Goal: Check status

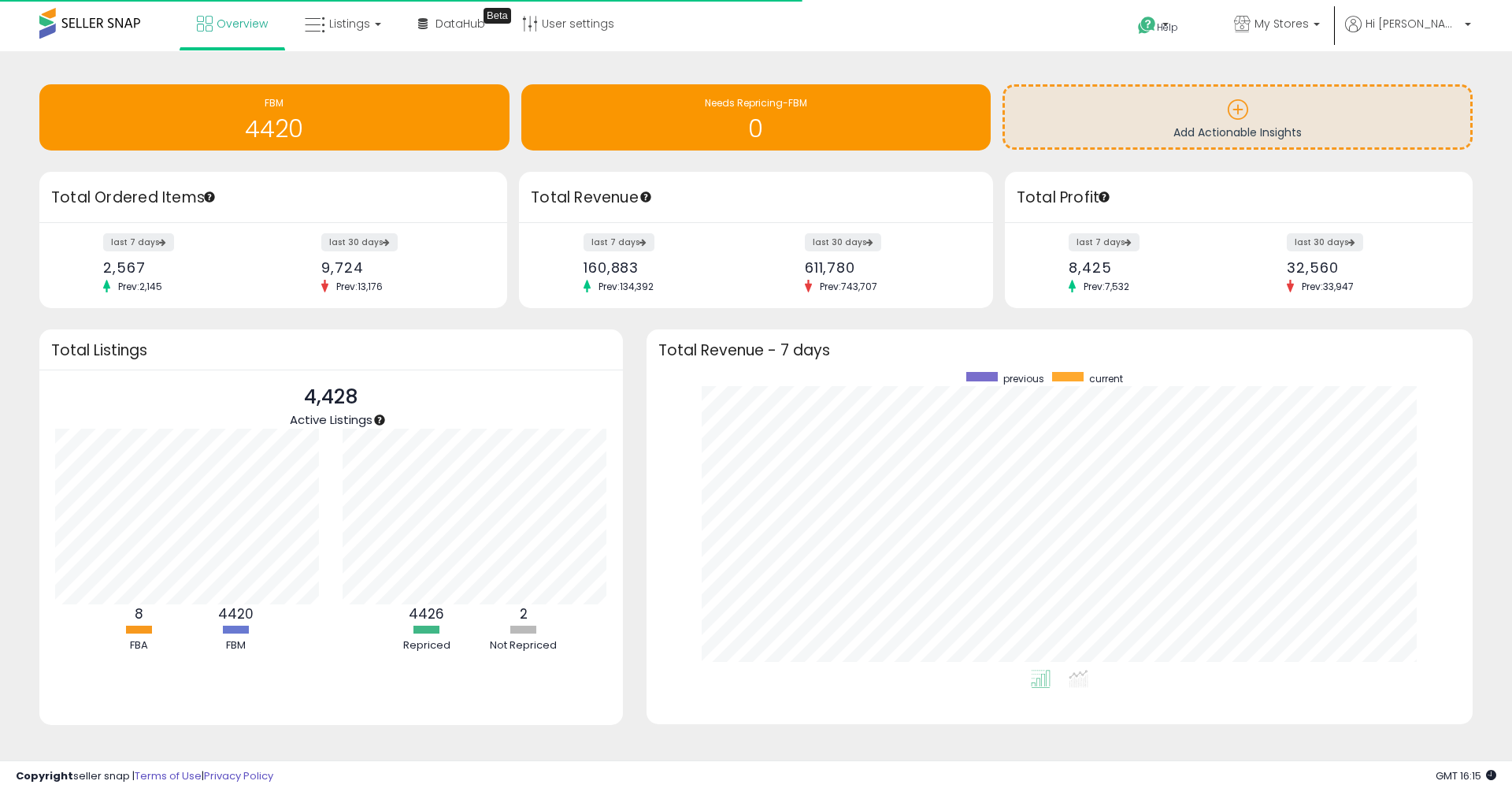
scroll to position [298, 795]
click at [349, 28] on span "Listings" at bounding box center [350, 24] width 41 height 16
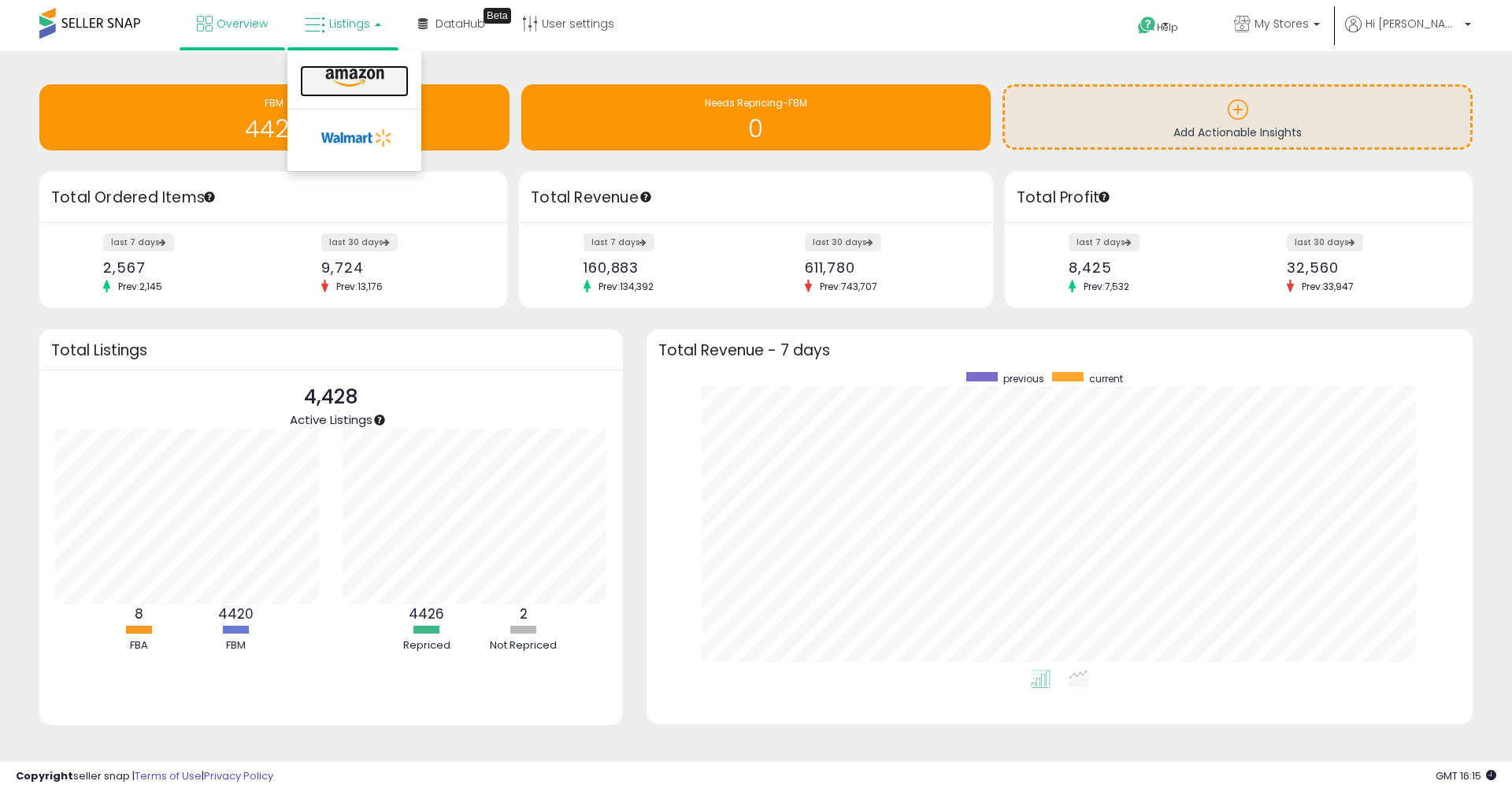
click at [347, 89] on link at bounding box center [355, 81] width 109 height 32
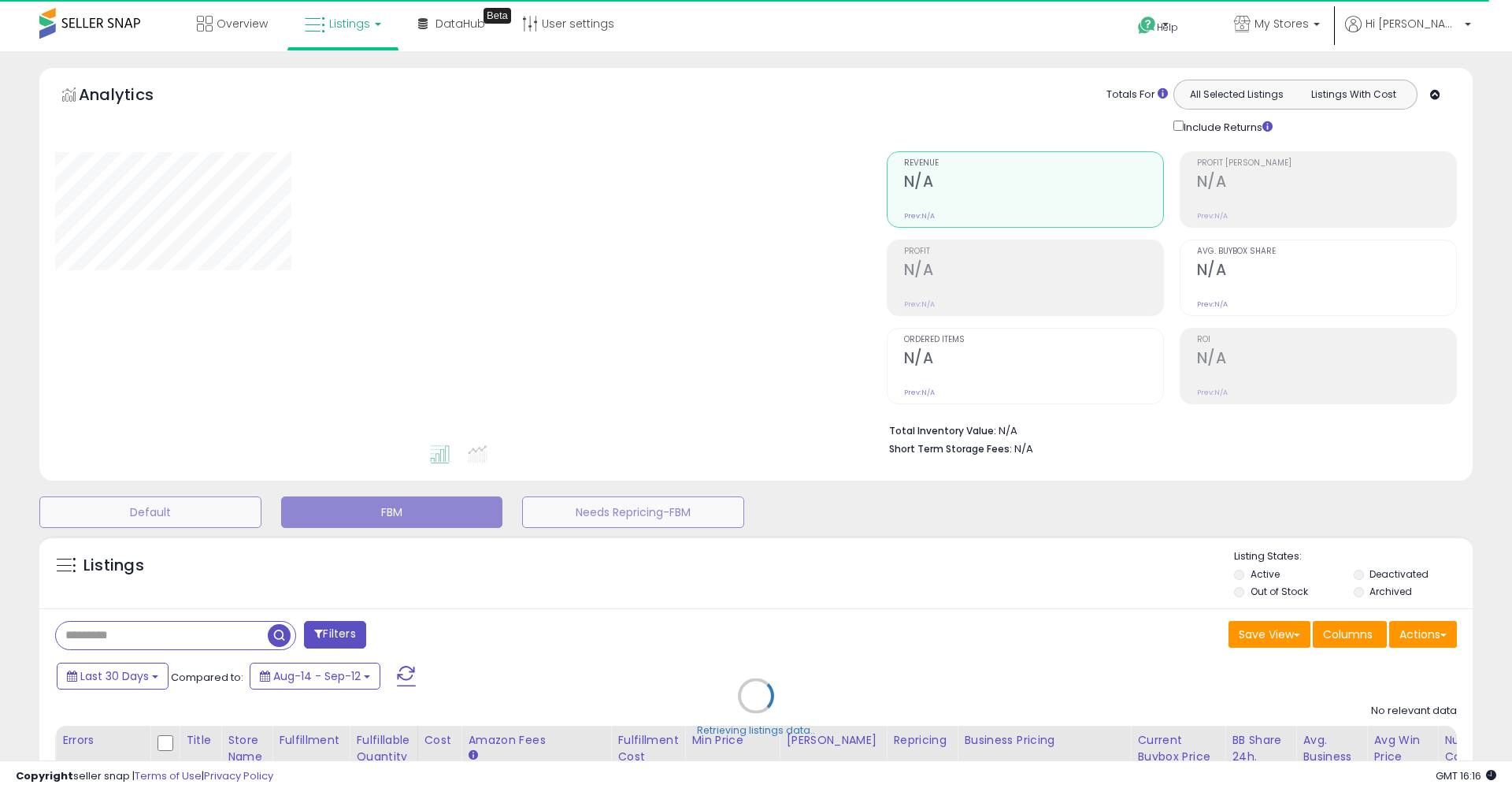
select select "**"
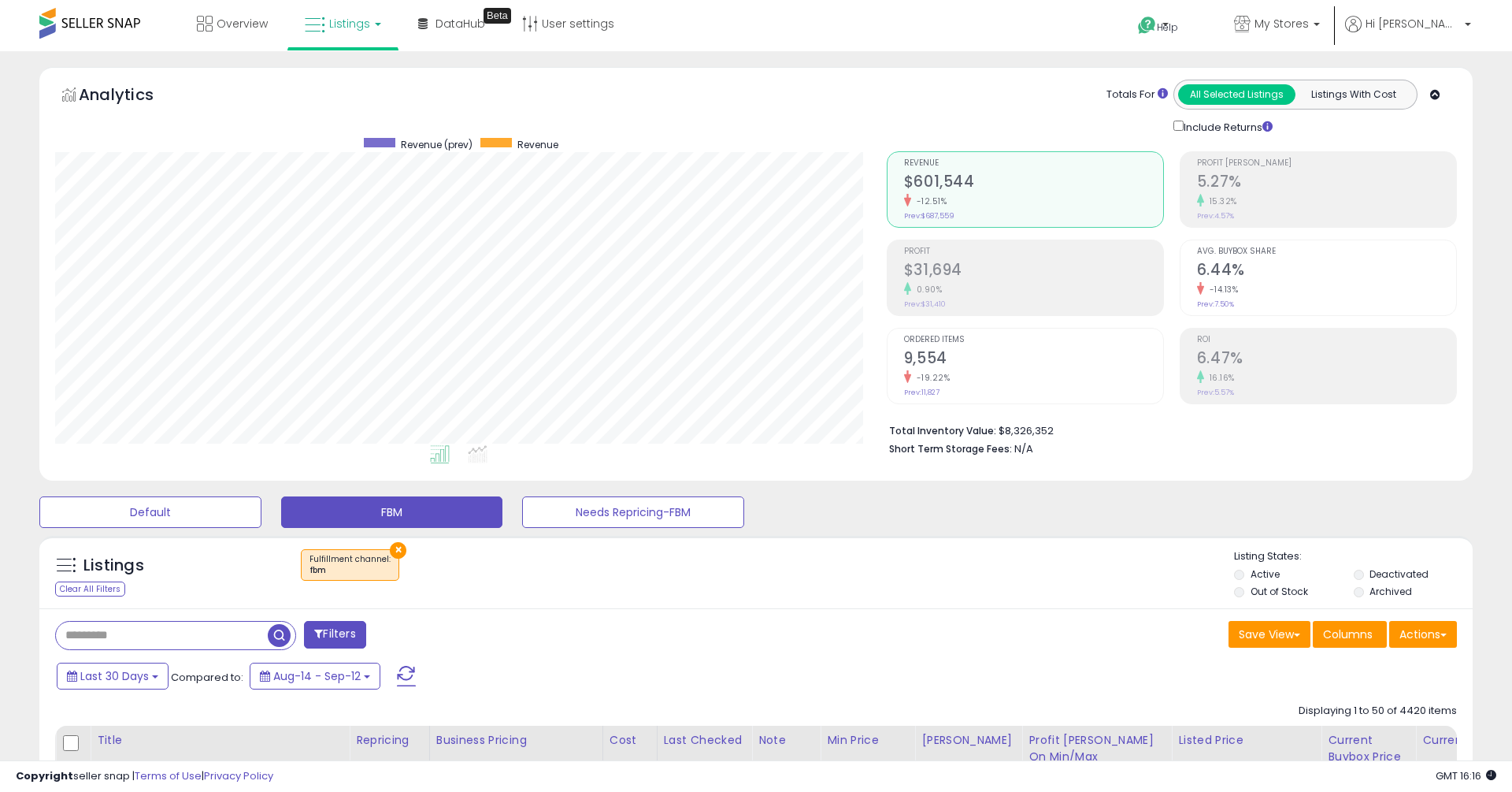
scroll to position [323, 832]
click at [1242, 182] on h2 "5.27%" at bounding box center [1326, 183] width 259 height 21
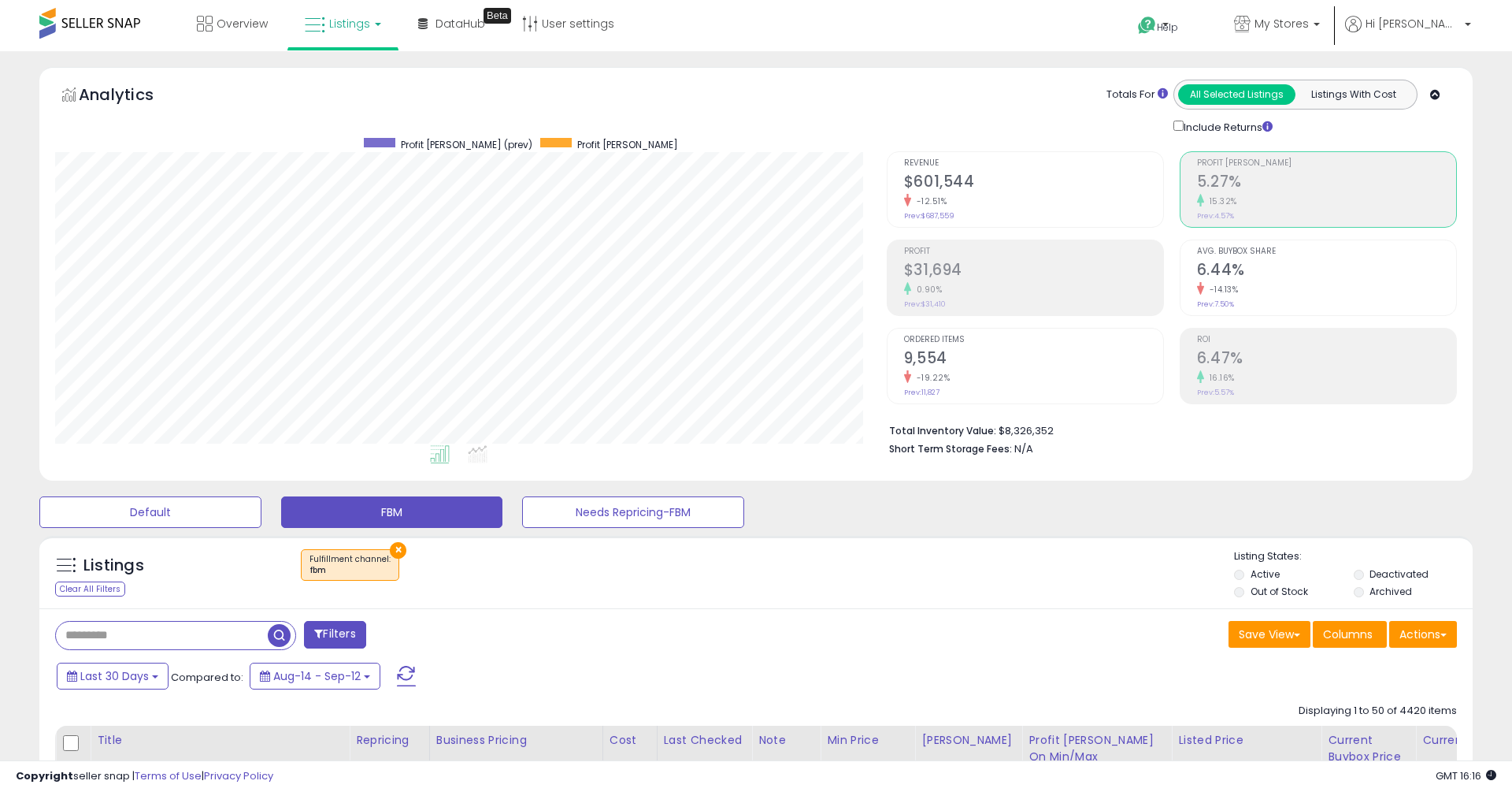
click at [1258, 269] on h2 "6.44%" at bounding box center [1326, 271] width 259 height 21
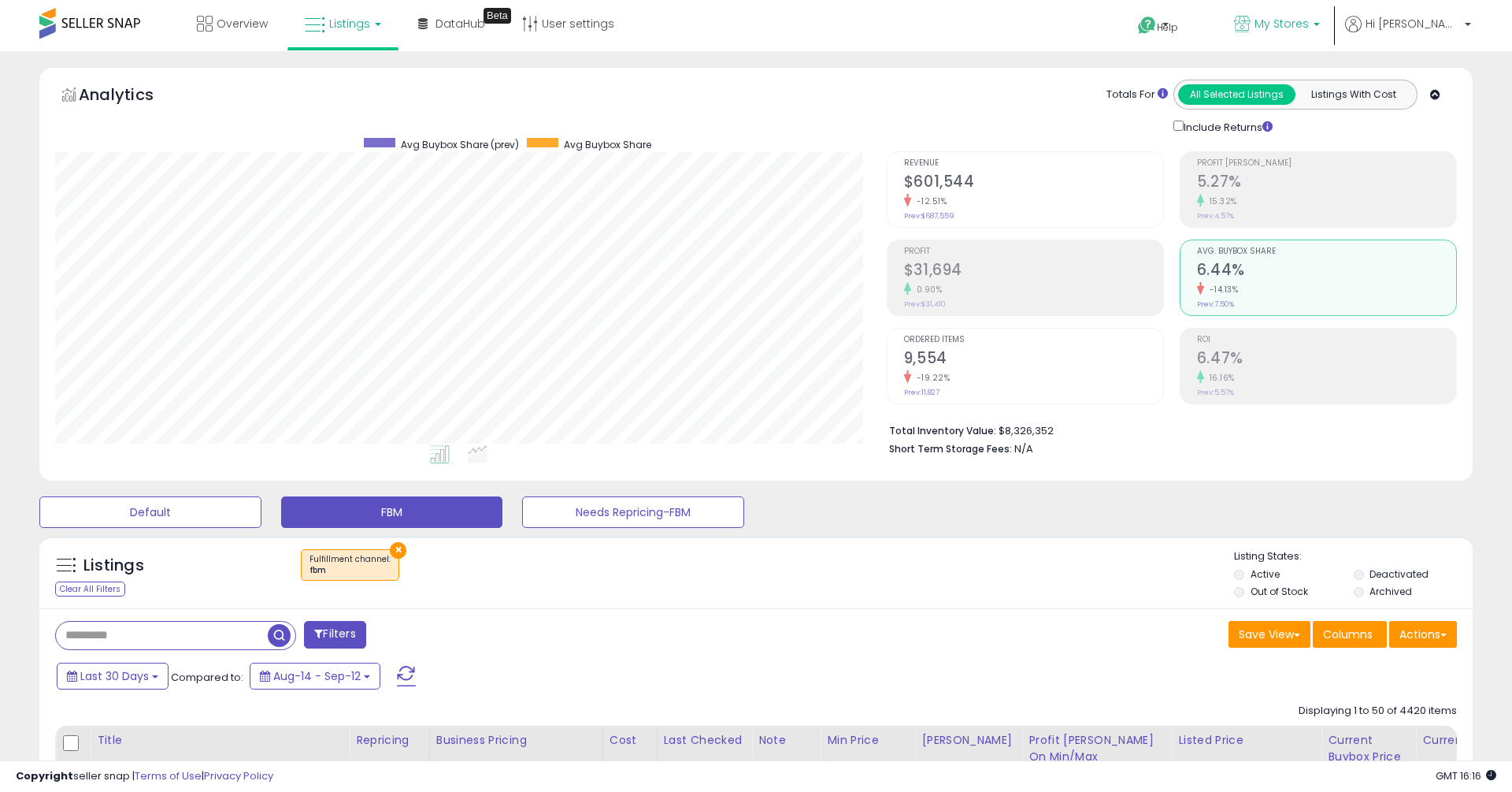
click at [1309, 16] on span "My Stores" at bounding box center [1282, 24] width 54 height 16
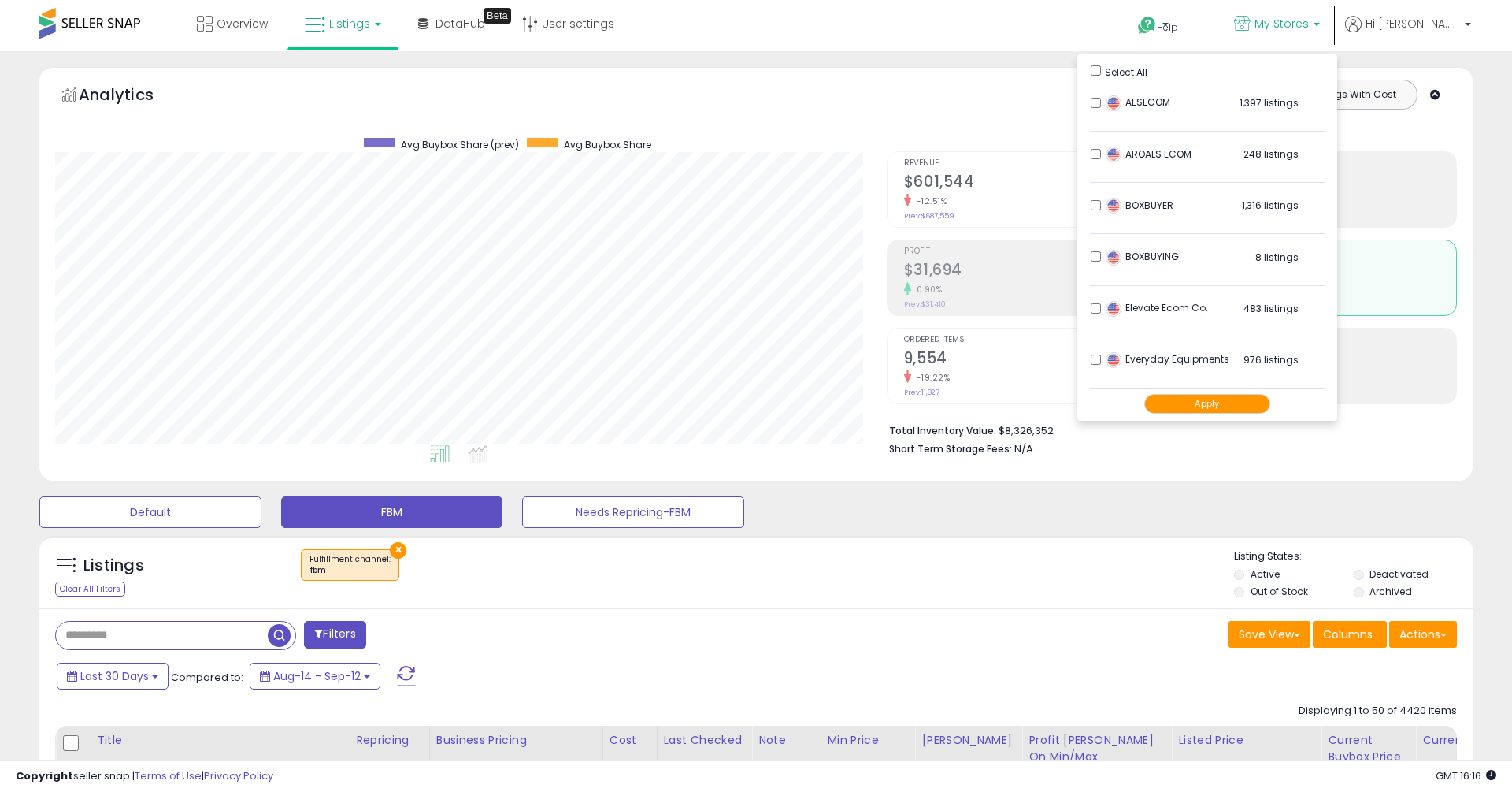
click at [1254, 406] on button "Apply" at bounding box center [1207, 404] width 126 height 20
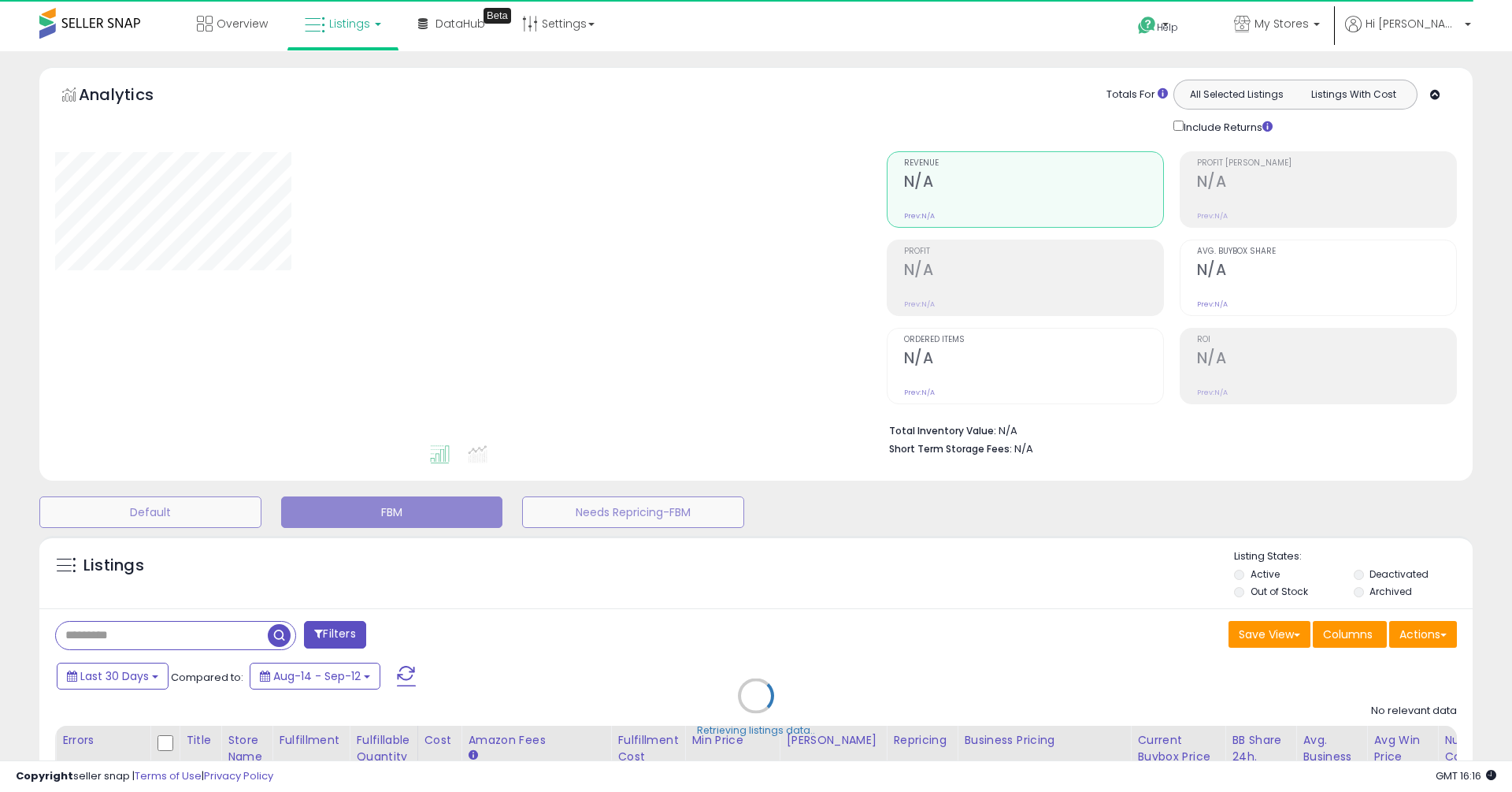
select select "**"
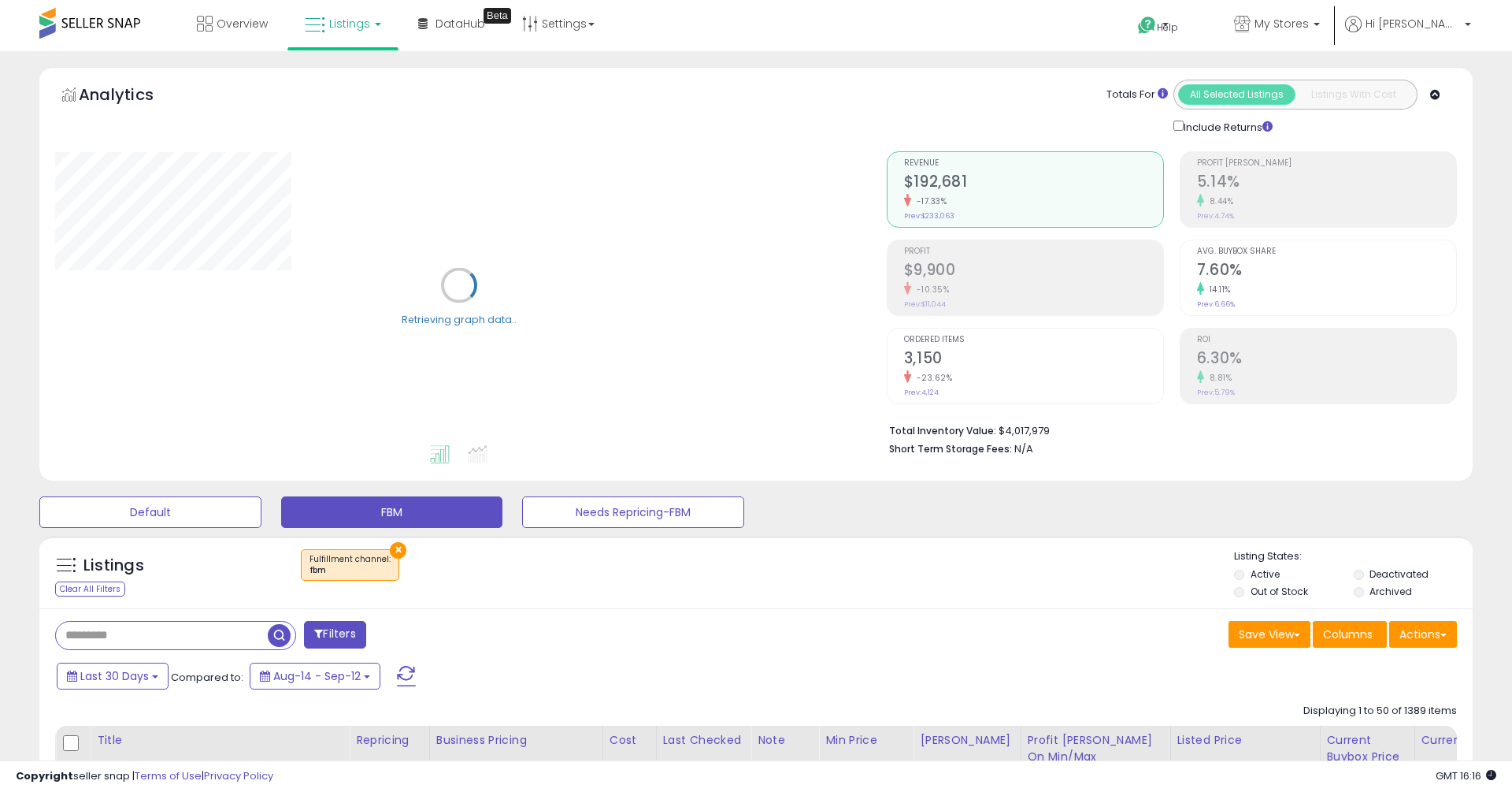
click at [828, 546] on div "Listings Clear All Filters × Fulfillment channel : fbm" at bounding box center [756, 571] width 1434 height 72
click at [1240, 261] on h2 "7.60%" at bounding box center [1326, 271] width 259 height 21
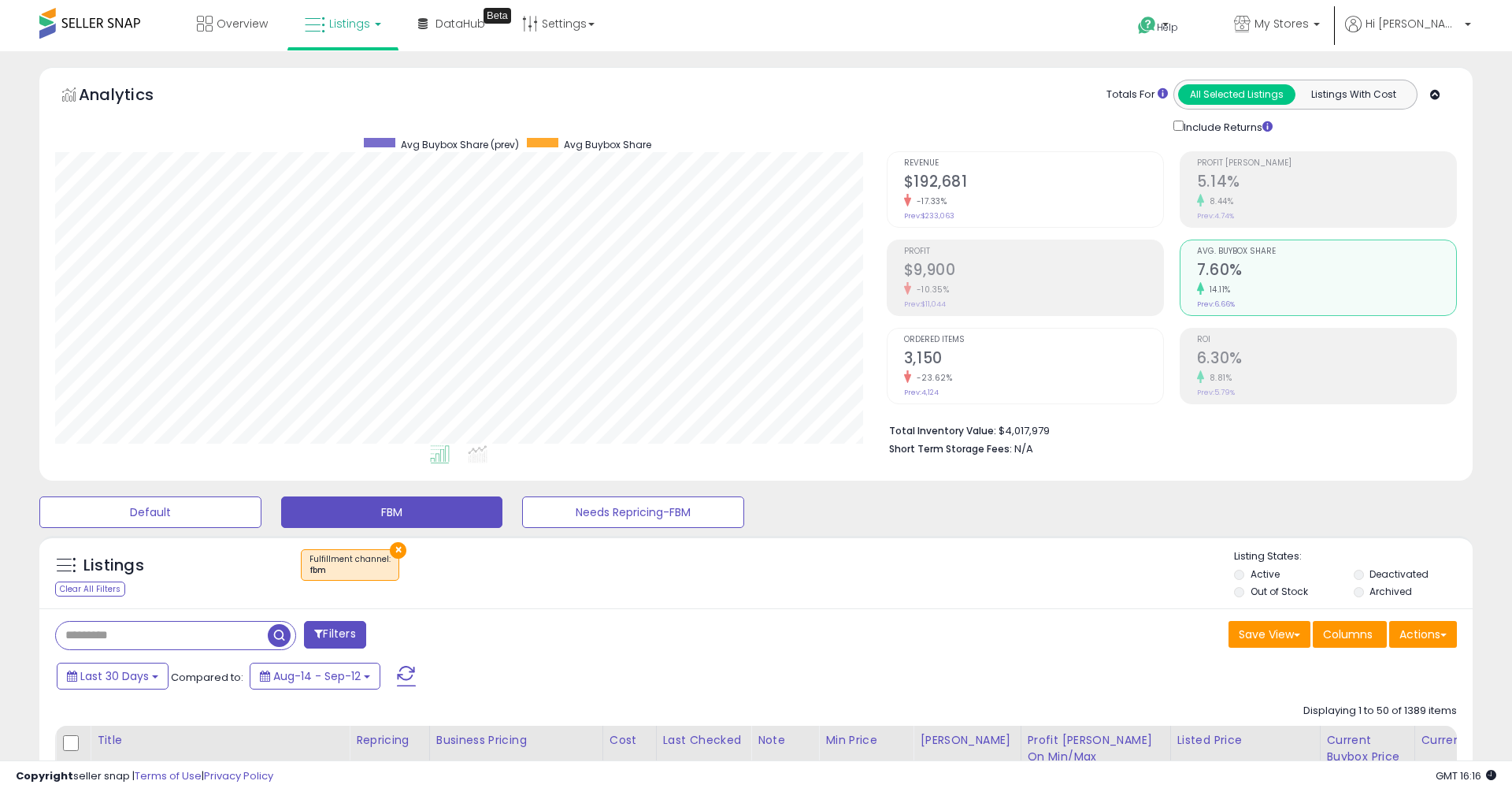
click at [803, 107] on div "Analytics Totals For All Selected Listings Listings With Cost Include Returns" at bounding box center [756, 107] width 1402 height 56
click at [850, 117] on div "Analytics Totals For All Selected Listings Listings With Cost Include Returns" at bounding box center [756, 107] width 1402 height 56
click at [965, 173] on h2 "$192,681" at bounding box center [1034, 183] width 259 height 21
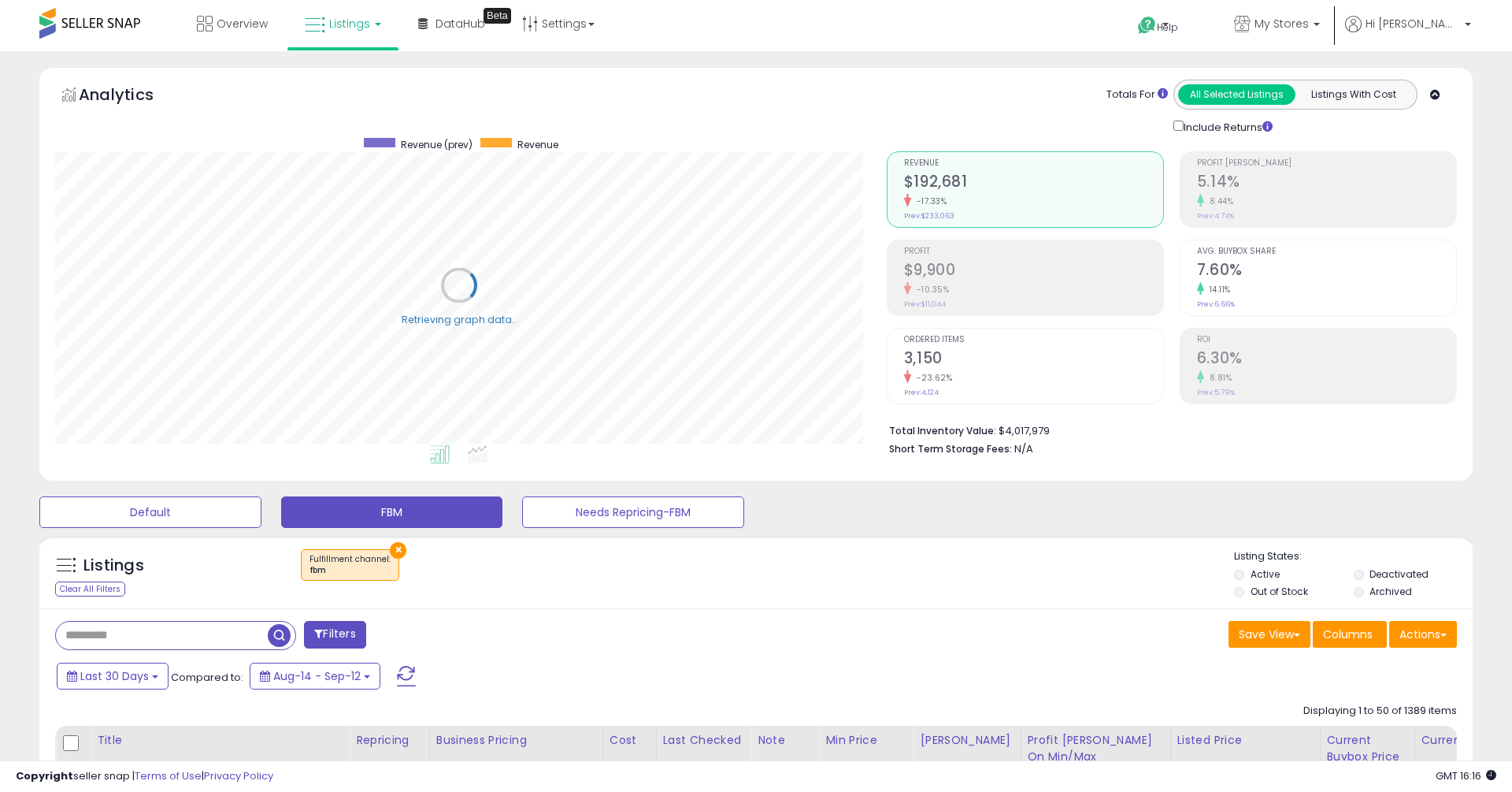
click at [933, 109] on div "Totals For All Selected Listings Listings With Cost Include Returns" at bounding box center [1166, 107] width 559 height 56
click at [936, 119] on div "Totals For All Selected Listings Listings With Cost Include Returns" at bounding box center [1166, 107] width 559 height 56
